Goal: Transaction & Acquisition: Purchase product/service

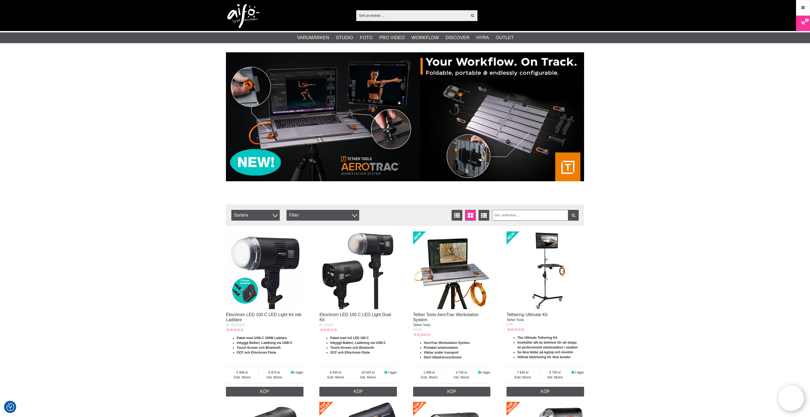
drag, startPoint x: 379, startPoint y: 13, endPoint x: 379, endPoint y: 16, distance: 2.7
click at [379, 13] on input "text" at bounding box center [411, 15] width 111 height 8
paste input "Pocket Wizard MultiMAX II Transceiver (CE 433MHz)"
type input "Pocket Wizard MultiMAX II Transceiver (CE 433MHz)"
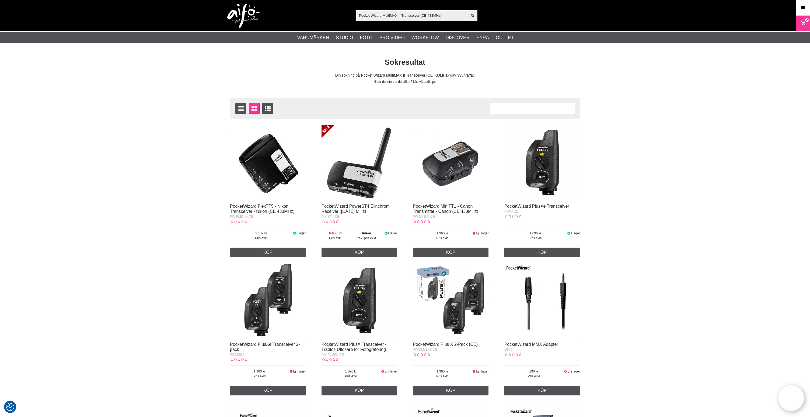
click at [270, 171] on img at bounding box center [268, 162] width 76 height 76
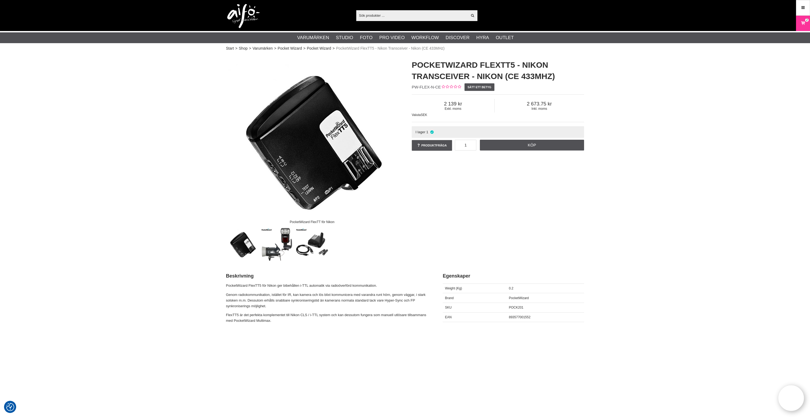
click at [242, 16] on img at bounding box center [243, 16] width 32 height 24
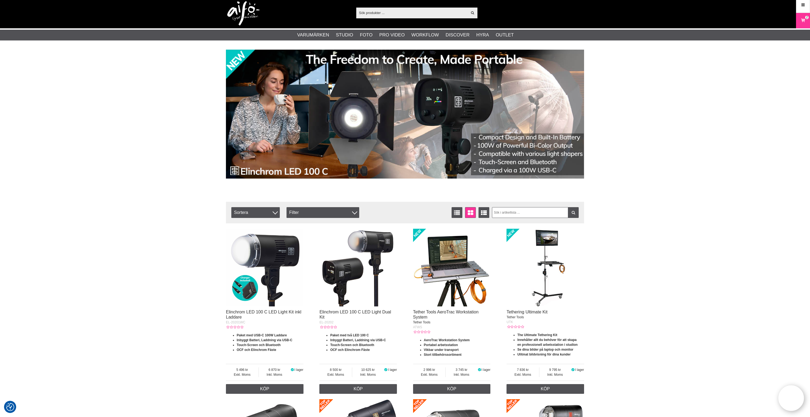
click at [247, 14] on img at bounding box center [243, 13] width 32 height 24
